Goal: Transaction & Acquisition: Book appointment/travel/reservation

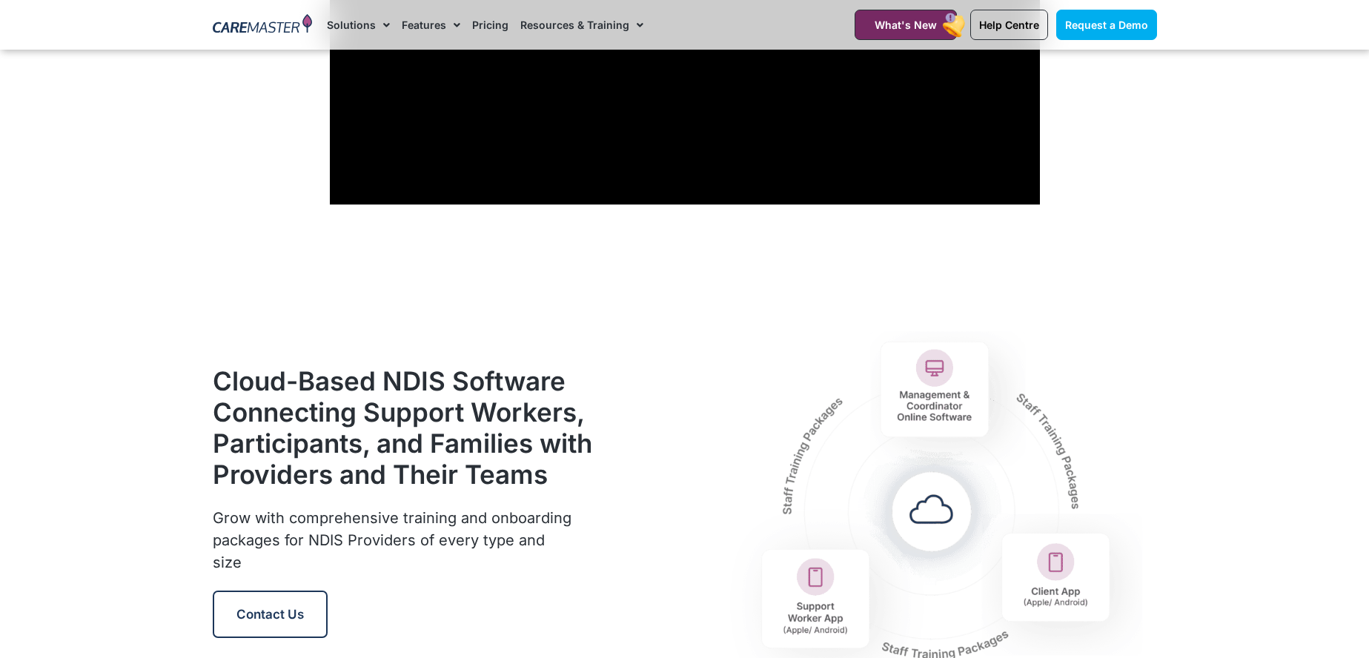
scroll to position [1225, 0]
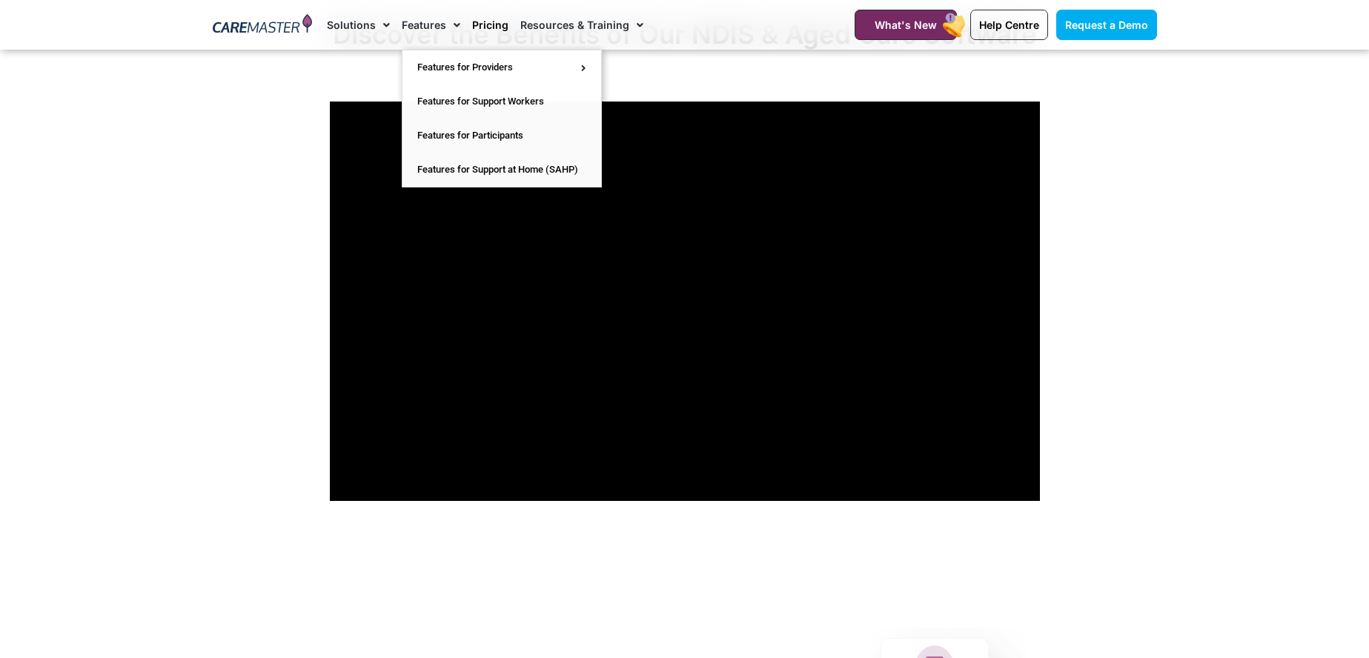
click at [490, 23] on link "Pricing" at bounding box center [490, 25] width 36 height 50
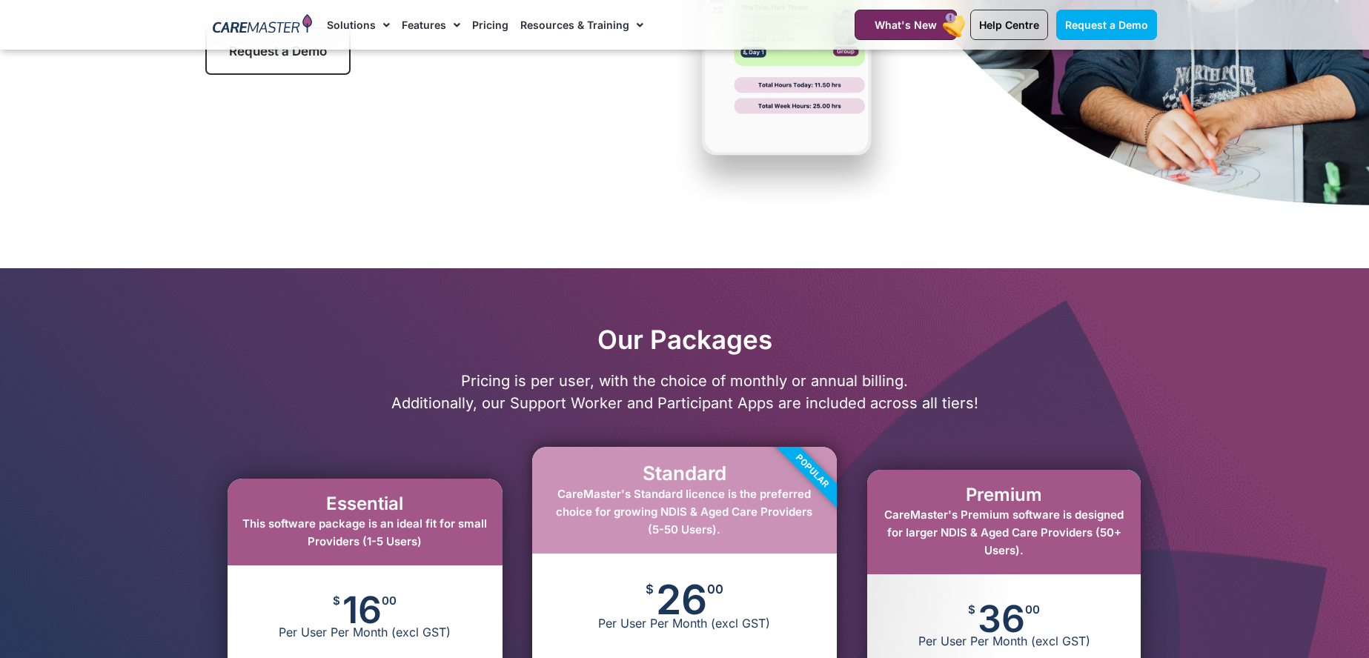
scroll to position [4075, 0]
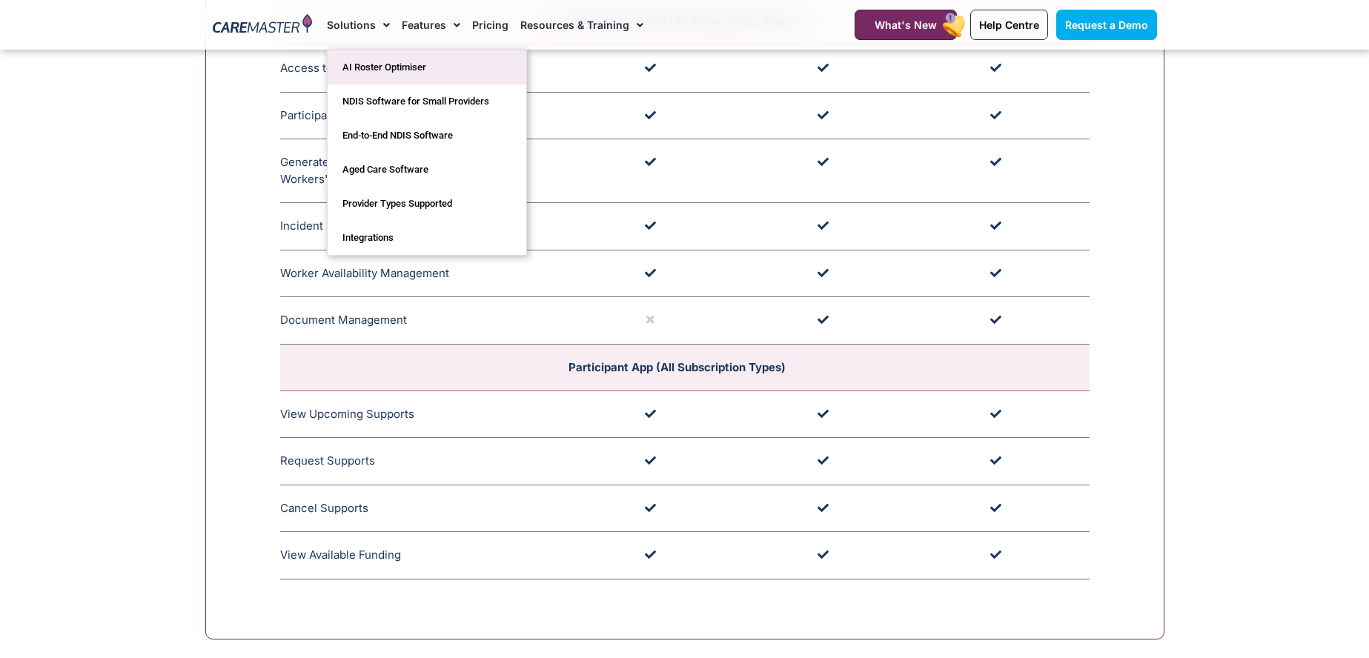
click at [382, 66] on link "AI Roster Optimiser" at bounding box center [426, 67] width 199 height 34
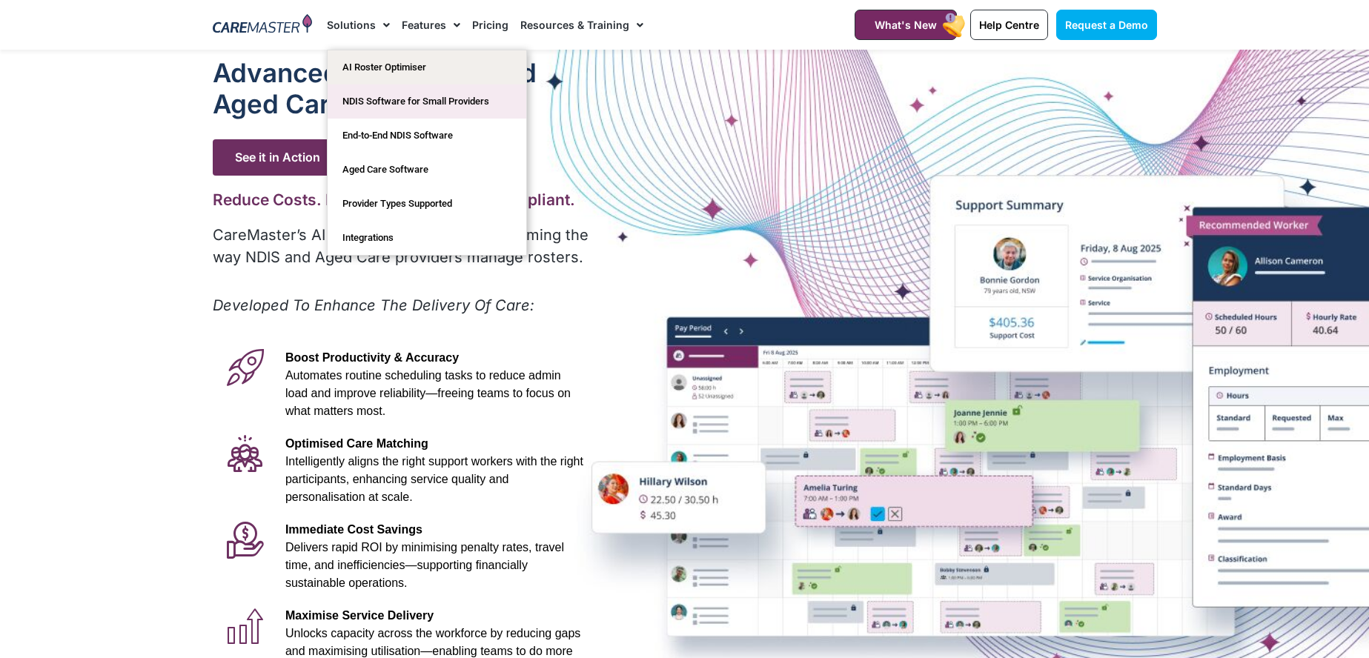
click at [393, 99] on link "NDIS Software for Small Providers" at bounding box center [426, 101] width 199 height 34
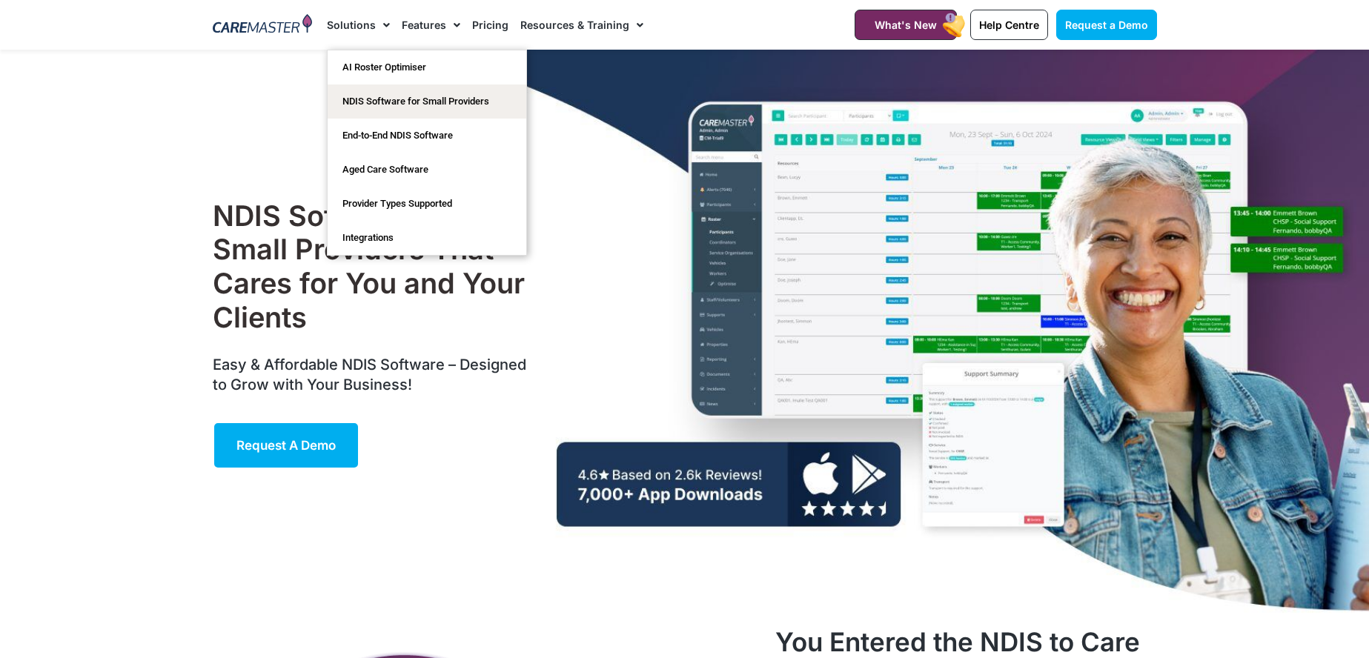
click at [290, 32] on img at bounding box center [263, 25] width 100 height 22
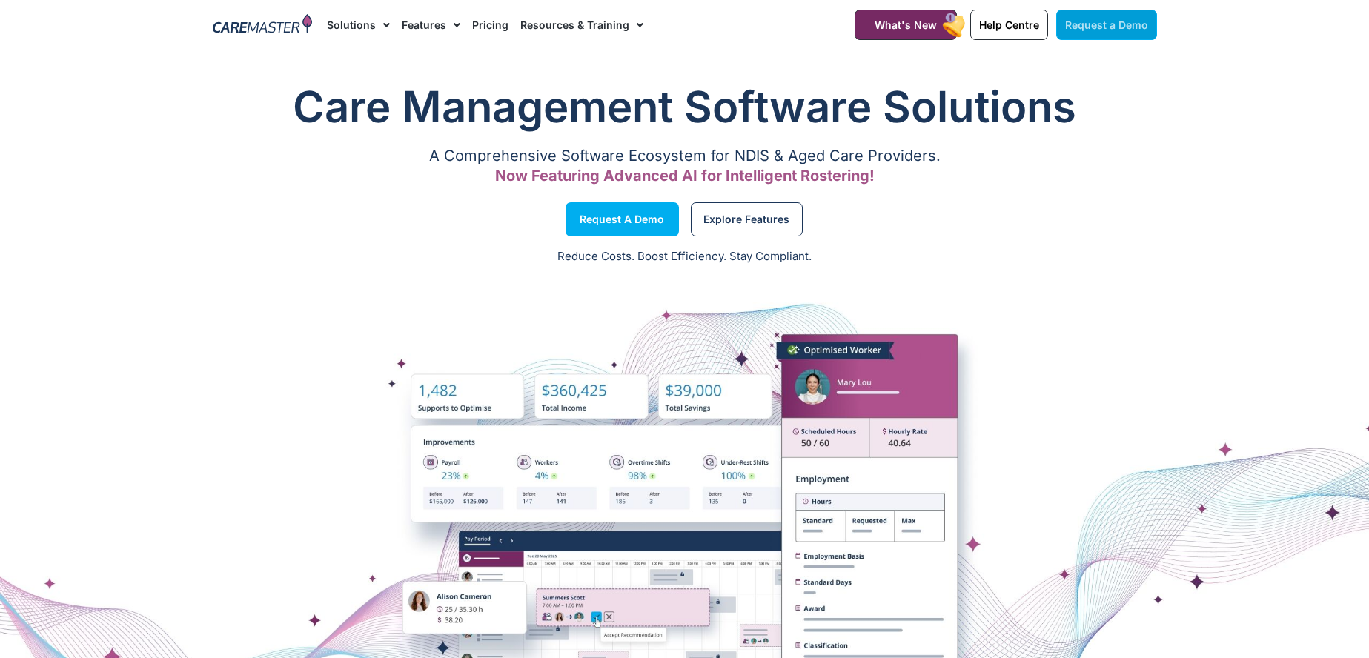
click at [1131, 29] on span "Request a Demo" at bounding box center [1106, 25] width 83 height 13
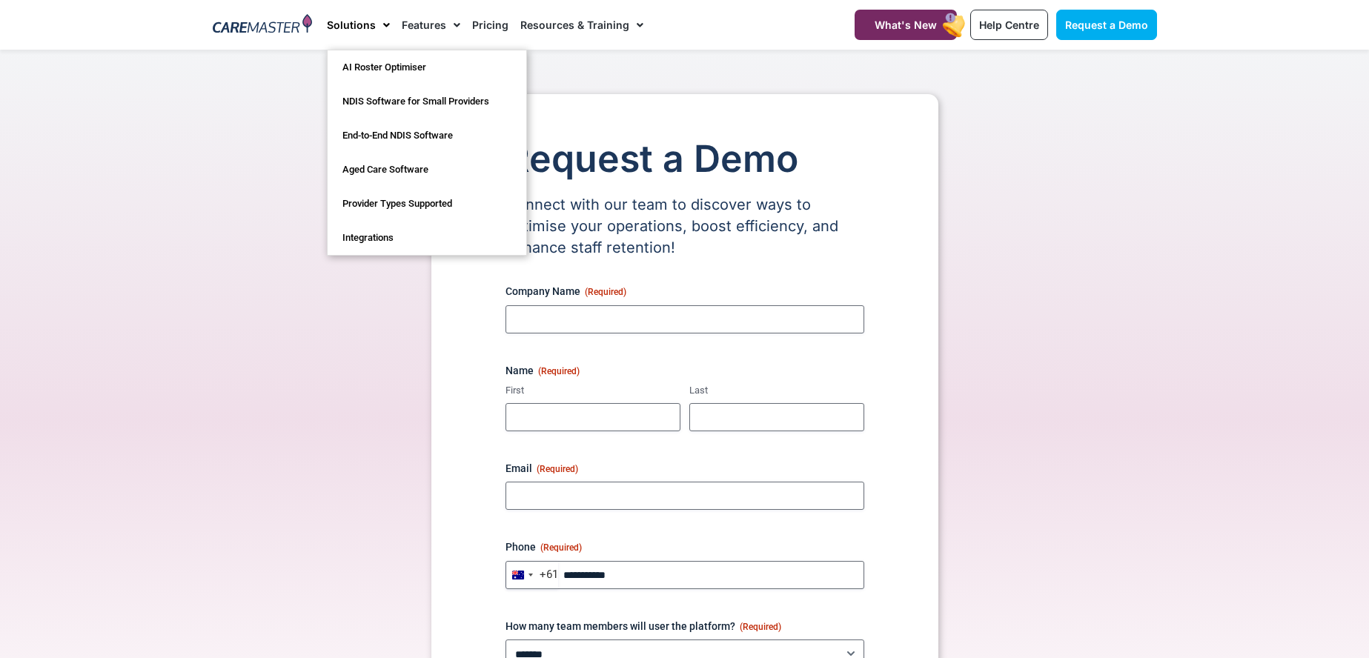
click at [1200, 350] on section "Request a Demo Connect with our team to discover ways to optimise your operatio…" at bounding box center [684, 434] width 1369 height 768
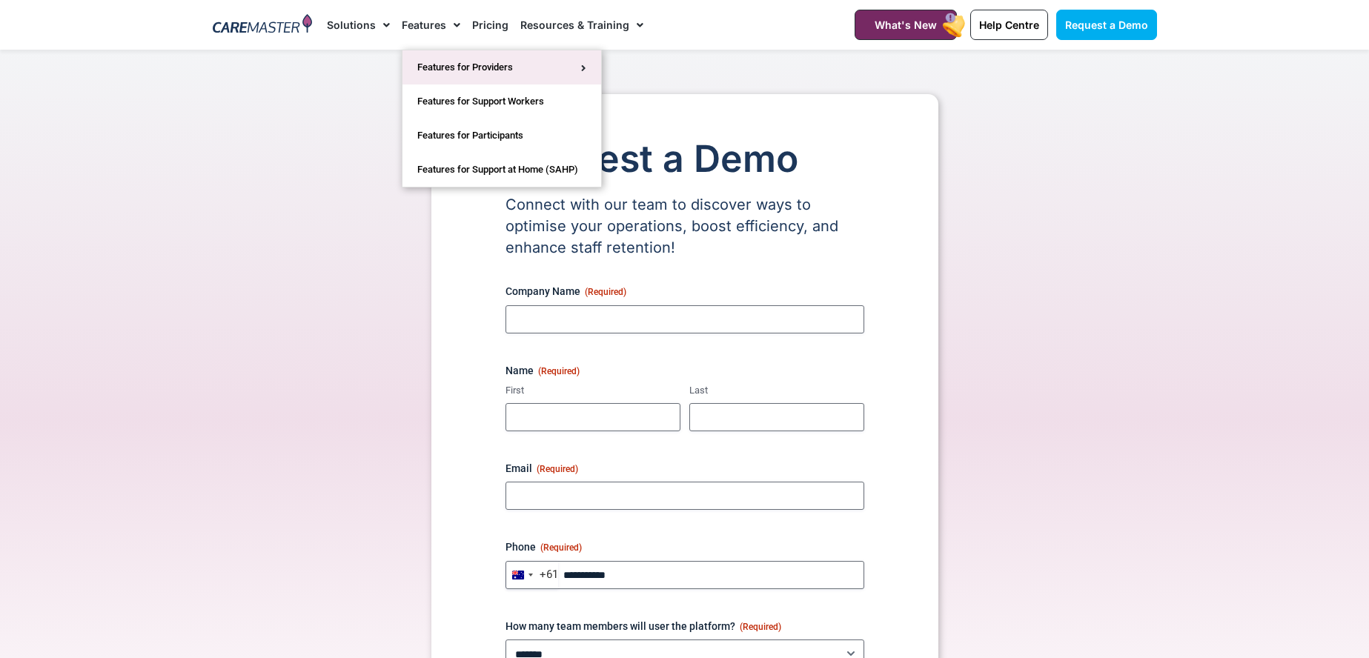
click at [437, 63] on link "Features for Providers" at bounding box center [501, 67] width 199 height 34
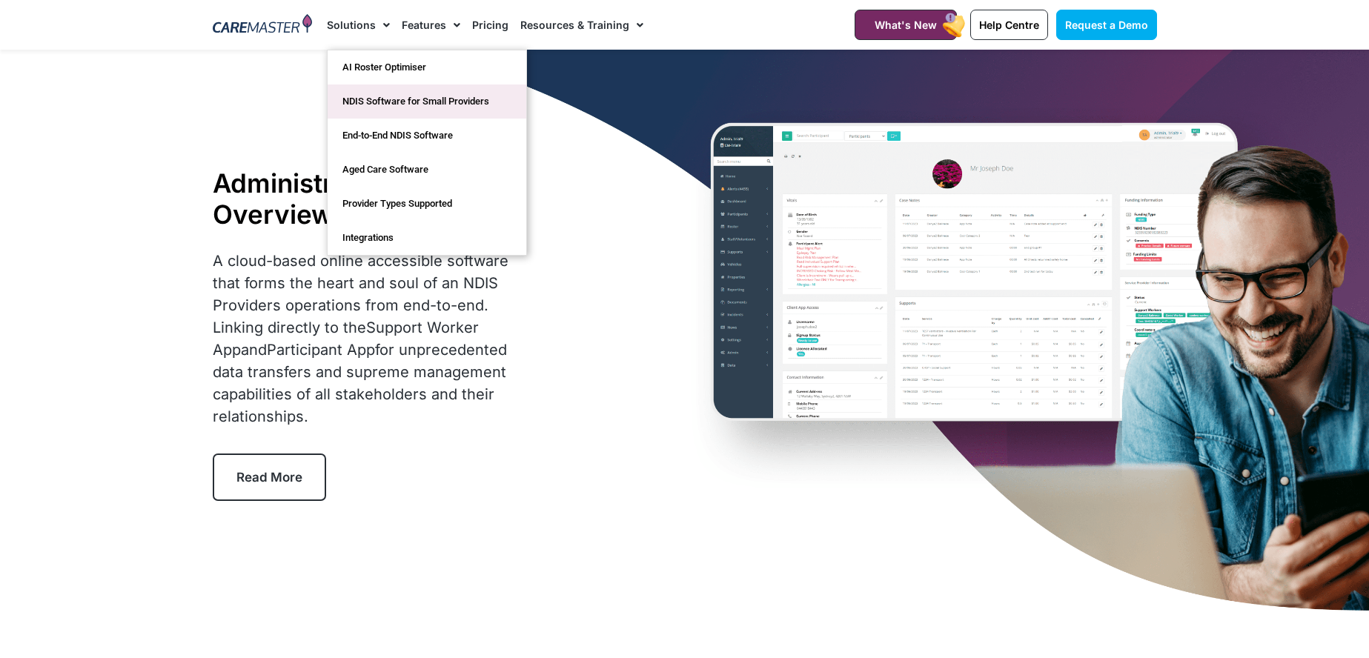
click at [368, 94] on link "NDIS Software for Small Providers" at bounding box center [426, 101] width 199 height 34
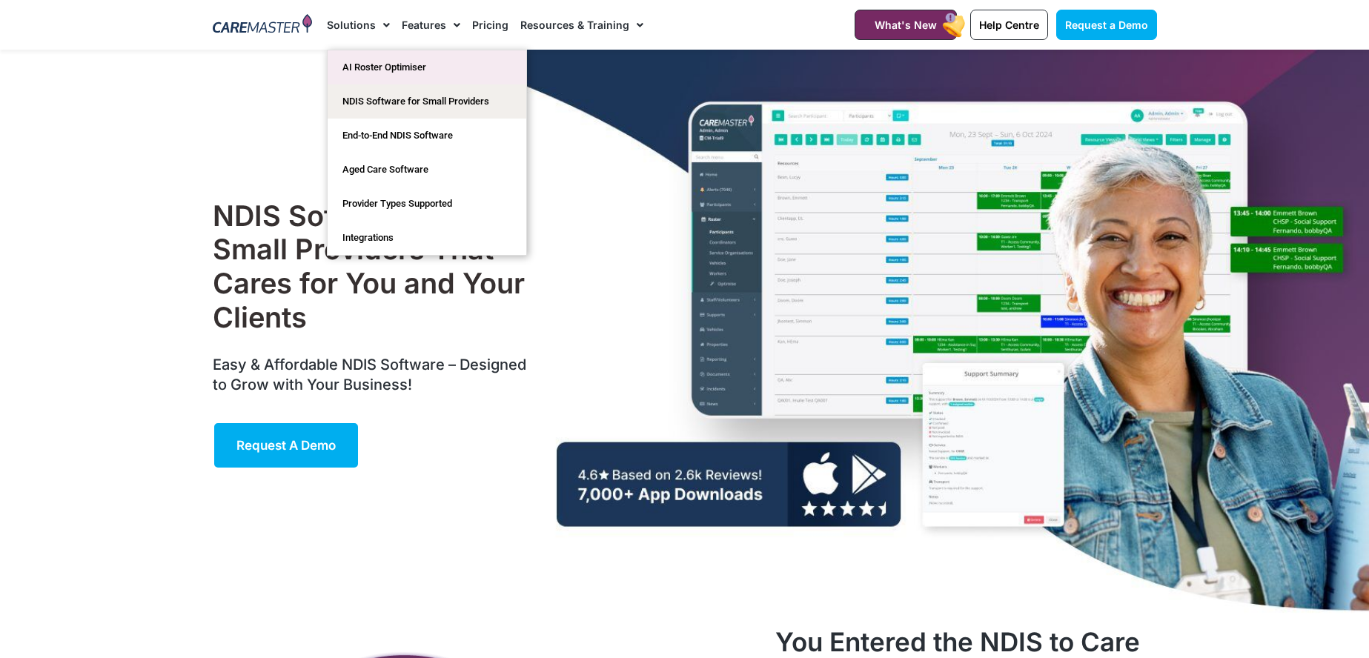
click at [356, 63] on link "AI Roster Optimiser" at bounding box center [426, 67] width 199 height 34
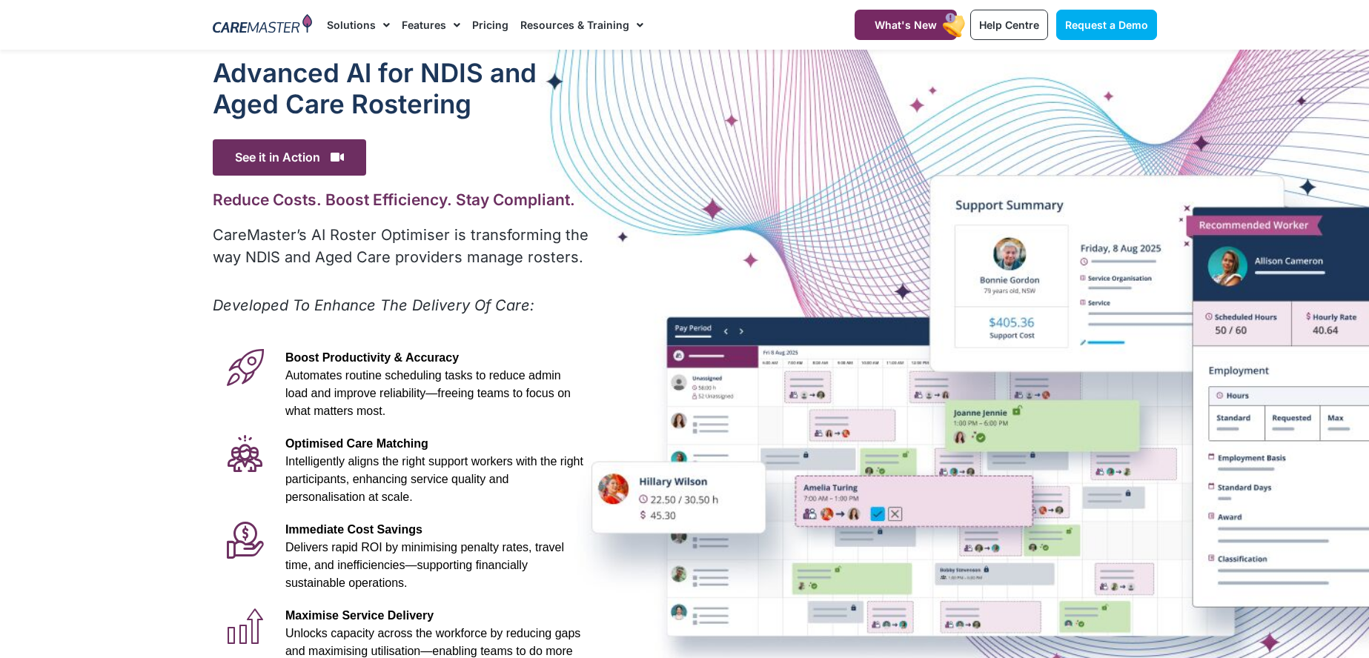
click at [146, 239] on div at bounding box center [684, 414] width 1369 height 729
